Goal: Task Accomplishment & Management: Manage account settings

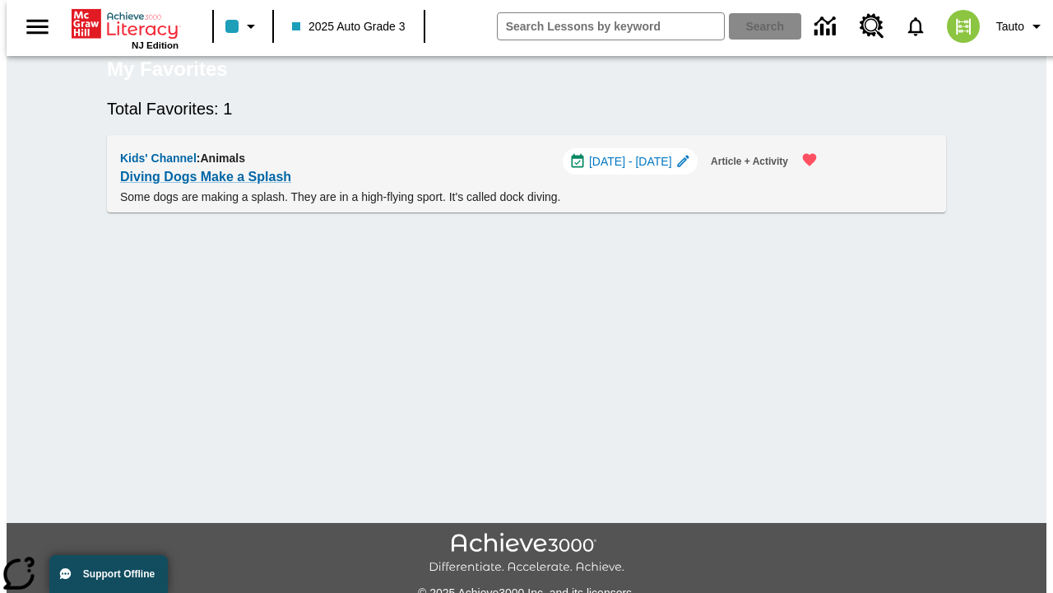
click at [639, 170] on span "[DATE] - [DATE]" at bounding box center [630, 161] width 83 height 17
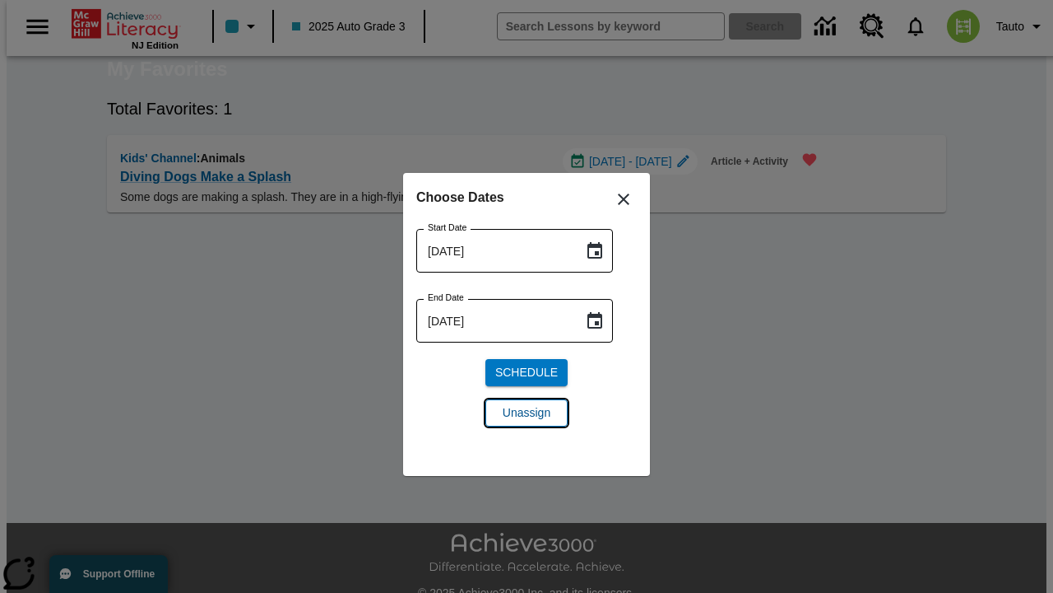
click at [527, 412] on span "Unassign" at bounding box center [527, 412] width 48 height 17
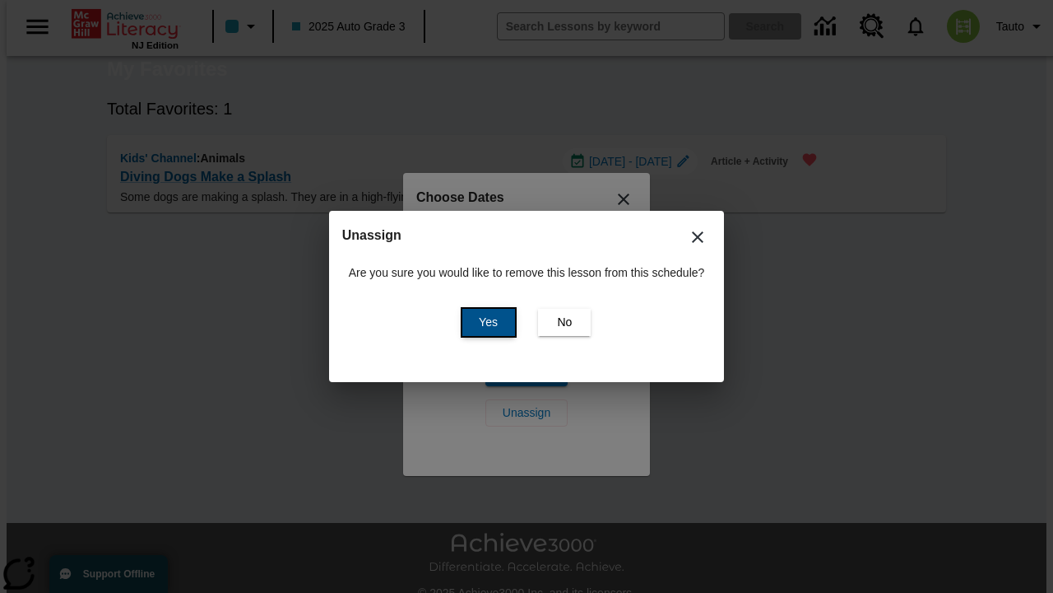
click at [486, 322] on span "Yes" at bounding box center [488, 322] width 19 height 17
